Goal: Browse casually: Explore the website without a specific task or goal

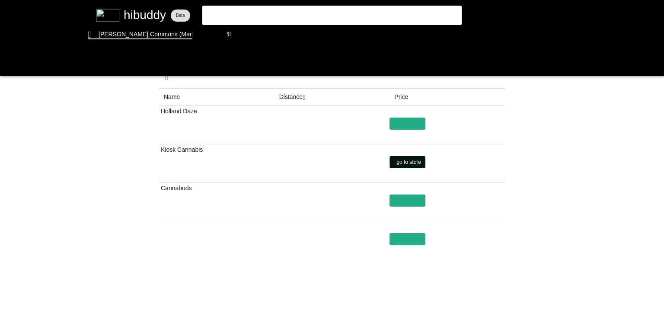
click at [410, 158] on flt-glass-pane at bounding box center [332, 159] width 664 height 319
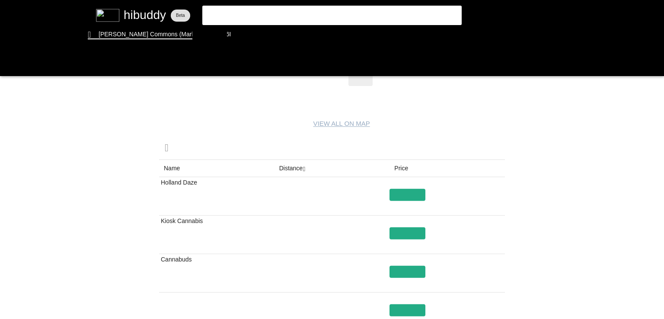
click at [364, 76] on flt-glass-pane at bounding box center [332, 159] width 664 height 319
click at [362, 80] on flt-glass-pane at bounding box center [332, 159] width 664 height 319
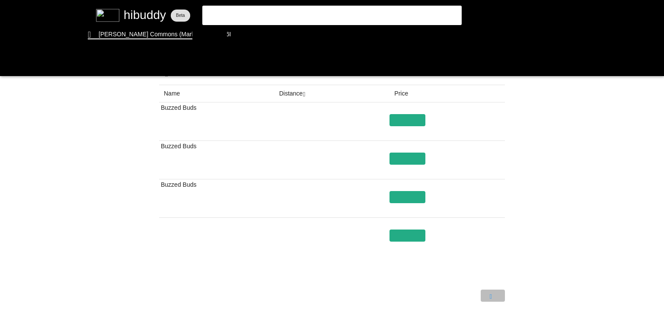
click at [496, 292] on flt-glass-pane at bounding box center [332, 159] width 664 height 319
click at [403, 122] on flt-glass-pane at bounding box center [332, 159] width 664 height 319
click at [489, 298] on flt-glass-pane at bounding box center [332, 159] width 664 height 319
click at [295, 94] on flt-glass-pane at bounding box center [332, 159] width 664 height 319
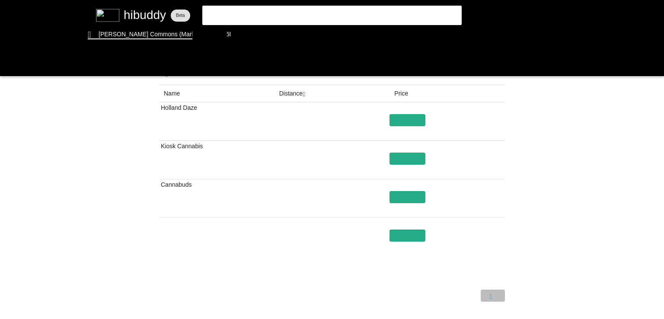
click at [493, 296] on flt-glass-pane at bounding box center [332, 159] width 664 height 319
click at [467, 296] on flt-glass-pane at bounding box center [332, 159] width 664 height 319
click at [419, 114] on flt-glass-pane at bounding box center [332, 159] width 664 height 319
click at [418, 122] on flt-glass-pane at bounding box center [332, 159] width 664 height 319
